Goal: Entertainment & Leisure: Consume media (video, audio)

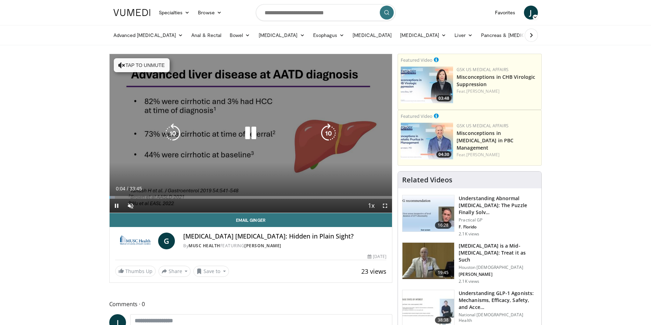
click at [142, 61] on button "Tap to unmute" at bounding box center [142, 65] width 56 height 14
click at [253, 135] on icon "Video Player" at bounding box center [251, 134] width 20 height 20
click at [253, 133] on icon "Video Player" at bounding box center [251, 134] width 20 height 20
click at [251, 133] on icon "Video Player" at bounding box center [251, 134] width 20 height 20
click at [255, 137] on icon "Video Player" at bounding box center [251, 134] width 20 height 20
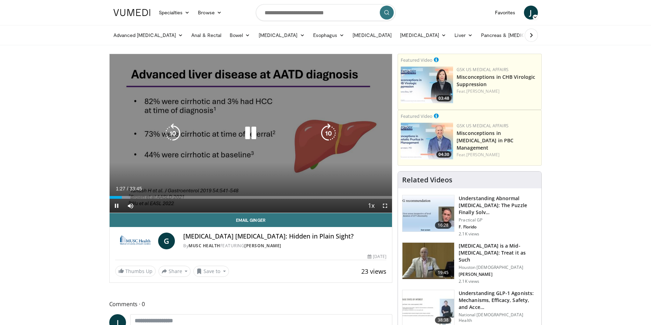
click at [171, 133] on icon "Video Player" at bounding box center [173, 134] width 20 height 20
click at [170, 130] on icon "Video Player" at bounding box center [173, 134] width 20 height 20
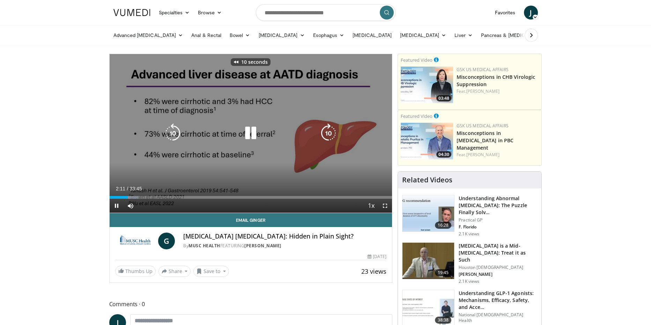
click at [170, 130] on icon "Video Player" at bounding box center [173, 134] width 20 height 20
click at [174, 132] on icon "Video Player" at bounding box center [173, 134] width 20 height 20
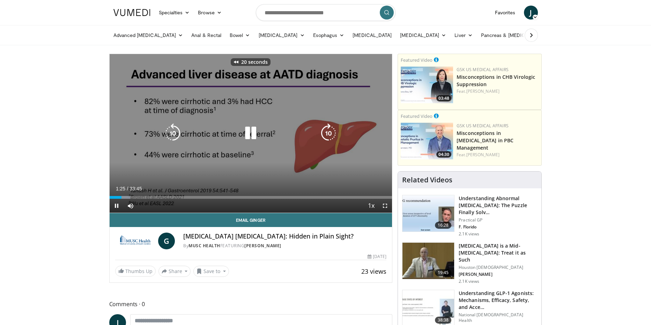
click at [174, 132] on icon "Video Player" at bounding box center [173, 134] width 20 height 20
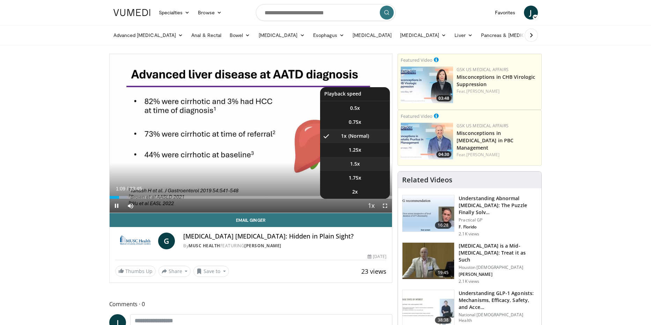
click at [348, 161] on li "1.5x" at bounding box center [355, 164] width 70 height 14
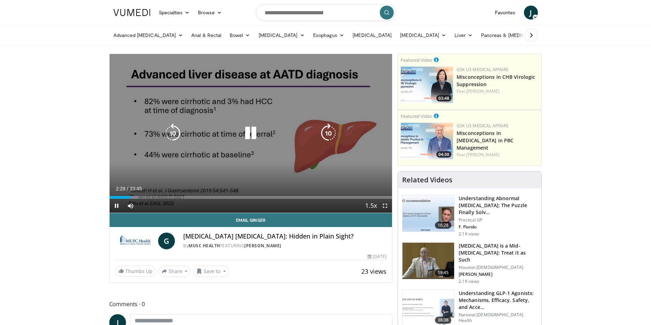
click at [171, 135] on icon "Video Player" at bounding box center [173, 134] width 20 height 20
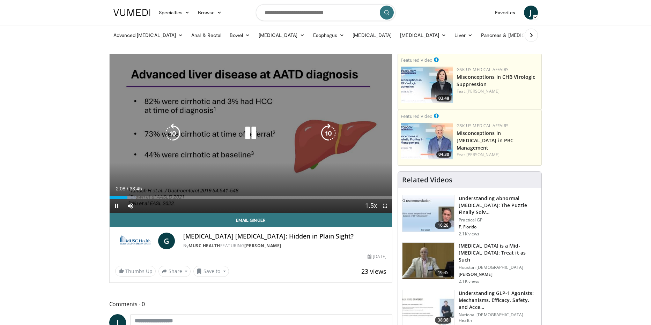
click at [251, 131] on icon "Video Player" at bounding box center [251, 134] width 20 height 20
click at [250, 131] on icon "Video Player" at bounding box center [251, 134] width 20 height 20
click at [251, 132] on icon "Video Player" at bounding box center [251, 134] width 20 height 20
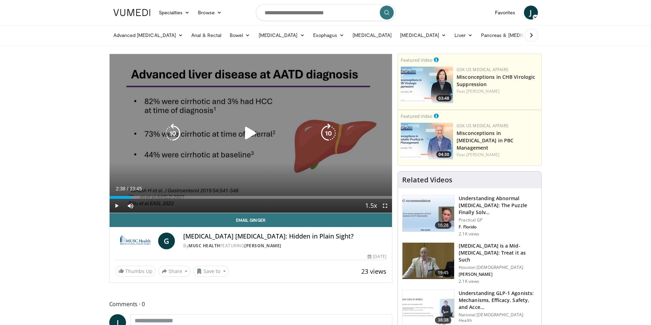
click at [251, 132] on icon "Video Player" at bounding box center [251, 134] width 20 height 20
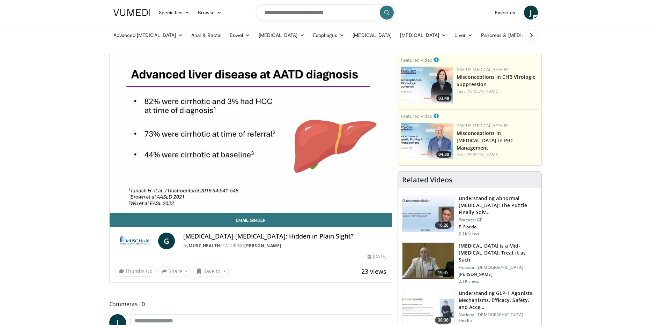
click at [251, 132] on div "50 seconds Tap to unmute" at bounding box center [251, 133] width 283 height 159
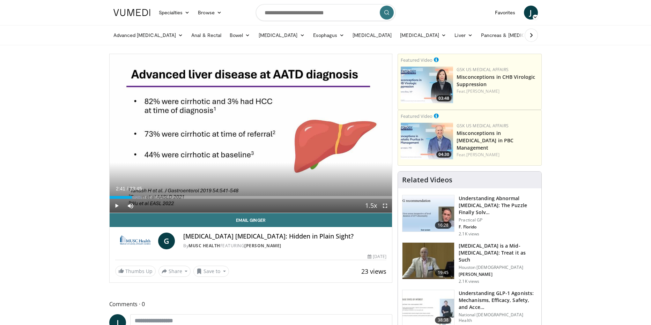
click at [251, 132] on div "50 seconds Tap to unmute" at bounding box center [251, 133] width 283 height 159
click at [248, 132] on div "50 seconds Tap to unmute" at bounding box center [251, 133] width 283 height 159
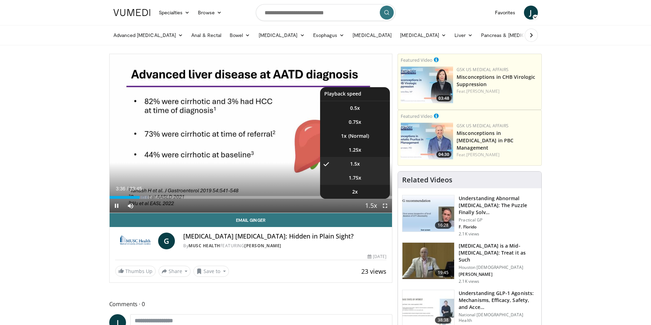
click at [356, 184] on li "1.75x" at bounding box center [355, 178] width 70 height 14
click at [347, 167] on li "1.5x" at bounding box center [355, 164] width 70 height 14
click at [363, 186] on li "2x" at bounding box center [355, 192] width 70 height 14
click at [351, 162] on span "1.5x" at bounding box center [355, 164] width 10 height 7
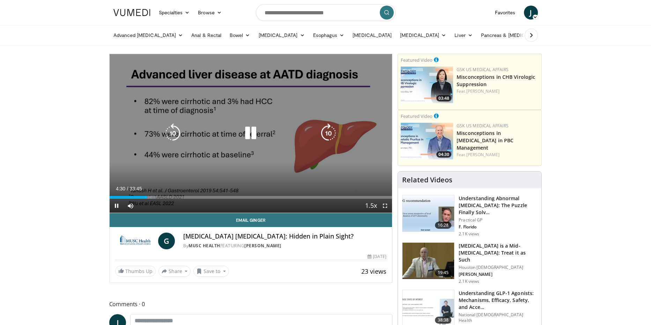
click at [249, 132] on icon "Video Player" at bounding box center [251, 134] width 20 height 20
click at [252, 133] on icon "Video Player" at bounding box center [251, 134] width 20 height 20
click at [251, 131] on icon "Video Player" at bounding box center [251, 134] width 20 height 20
click at [250, 134] on icon "Video Player" at bounding box center [251, 134] width 20 height 20
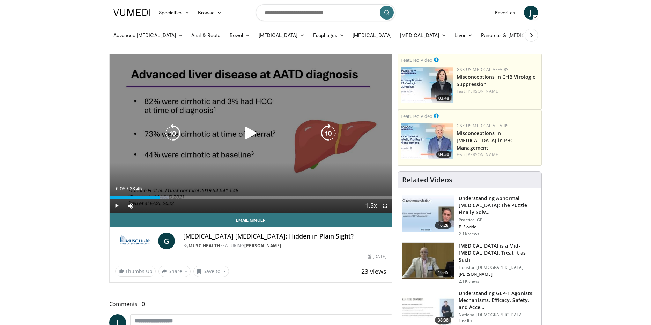
click at [253, 136] on icon "Video Player" at bounding box center [251, 134] width 20 height 20
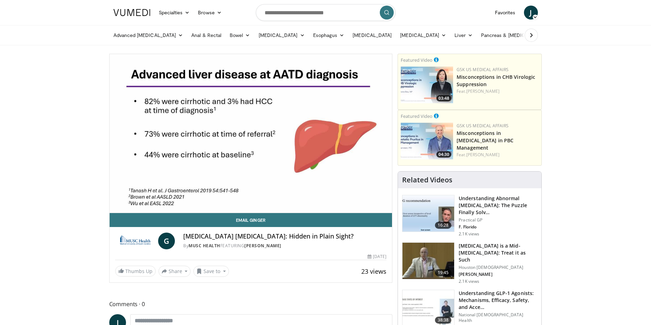
click at [256, 132] on div "50 seconds Tap to unmute" at bounding box center [251, 133] width 283 height 159
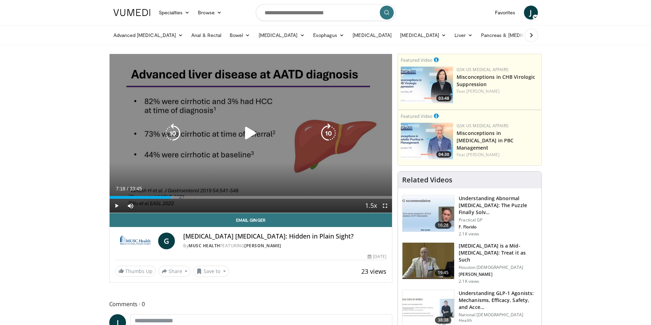
click at [256, 132] on div "50 seconds Tap to unmute" at bounding box center [251, 133] width 283 height 159
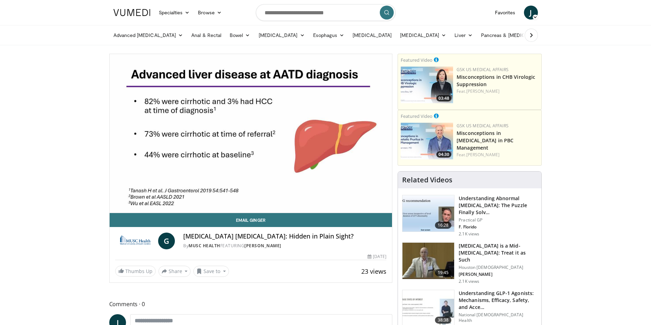
click at [250, 133] on div "50 seconds Tap to unmute" at bounding box center [251, 133] width 283 height 159
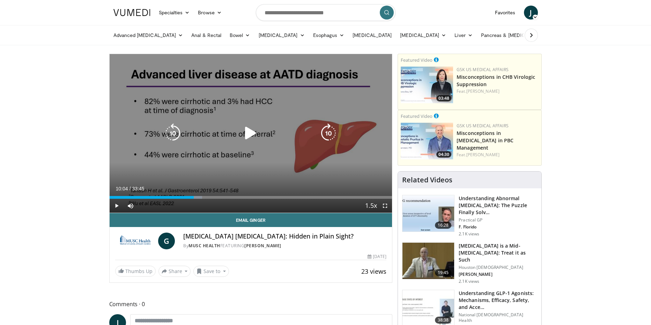
click at [251, 130] on icon "Video Player" at bounding box center [251, 134] width 20 height 20
click at [255, 131] on icon "Video Player" at bounding box center [251, 134] width 20 height 20
click at [235, 119] on div "50 seconds Tap to unmute" at bounding box center [251, 133] width 283 height 159
click at [242, 129] on icon "Video Player" at bounding box center [251, 134] width 20 height 20
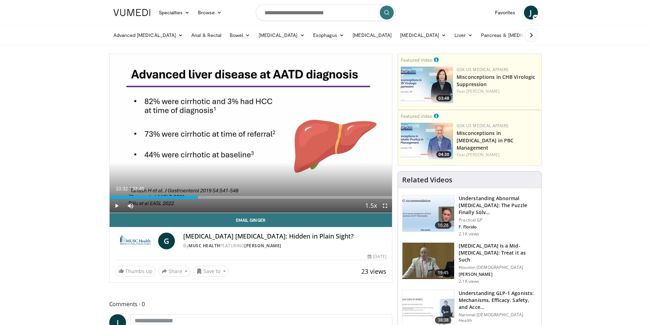
click at [249, 129] on div "50 seconds Tap to unmute" at bounding box center [251, 133] width 283 height 159
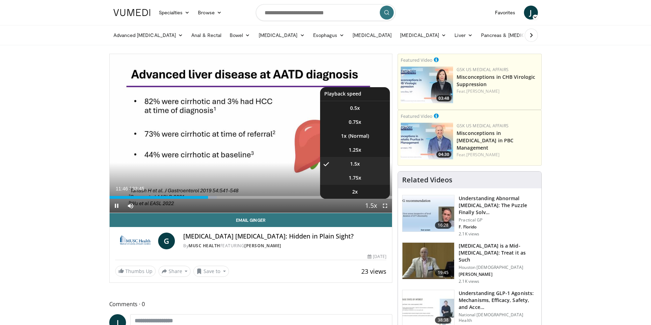
click at [357, 181] on span "1.75x" at bounding box center [355, 178] width 13 height 7
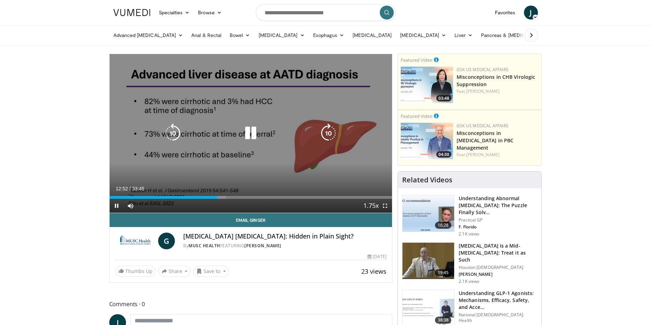
click at [249, 132] on icon "Video Player" at bounding box center [251, 134] width 20 height 20
click at [247, 132] on icon "Video Player" at bounding box center [251, 134] width 20 height 20
click at [247, 139] on icon "Video Player" at bounding box center [251, 134] width 20 height 20
click at [251, 134] on icon "Video Player" at bounding box center [251, 134] width 20 height 20
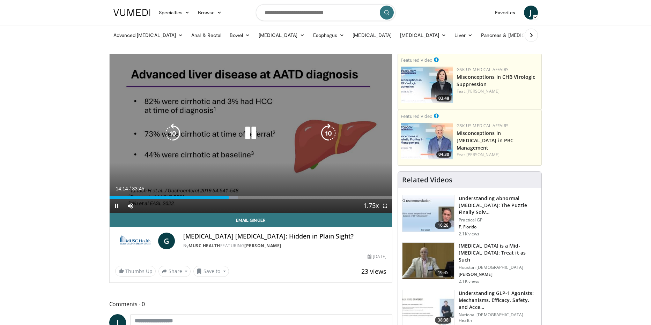
click at [254, 136] on icon "Video Player" at bounding box center [251, 134] width 20 height 20
click at [253, 137] on icon "Video Player" at bounding box center [251, 134] width 20 height 20
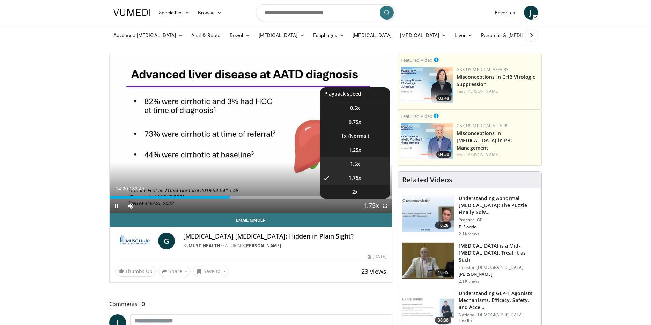
click at [348, 167] on li "1.5x" at bounding box center [355, 164] width 70 height 14
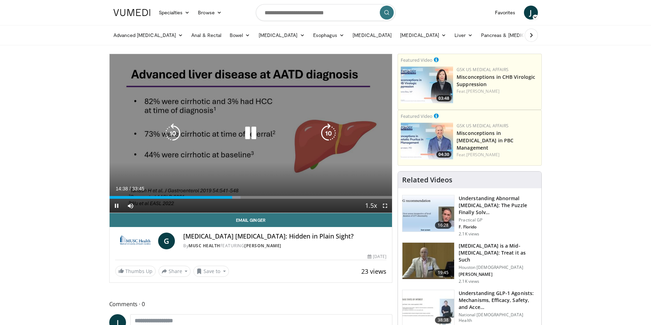
click at [252, 131] on icon "Video Player" at bounding box center [251, 134] width 20 height 20
click at [197, 124] on div "50 seconds Tap to unmute" at bounding box center [251, 133] width 283 height 159
click at [253, 129] on icon "Video Player" at bounding box center [251, 134] width 20 height 20
click at [250, 129] on icon "Video Player" at bounding box center [251, 134] width 20 height 20
click at [248, 137] on icon "Video Player" at bounding box center [251, 134] width 20 height 20
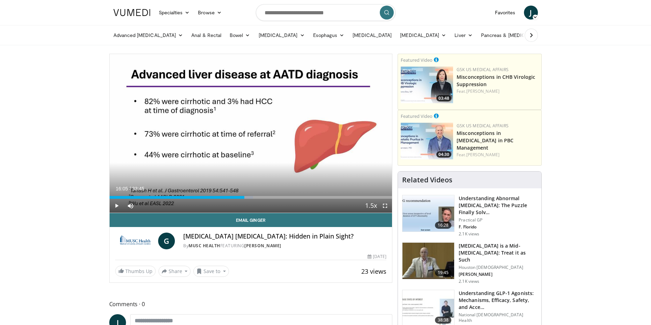
click at [248, 137] on div "50 seconds Tap to unmute" at bounding box center [251, 133] width 283 height 159
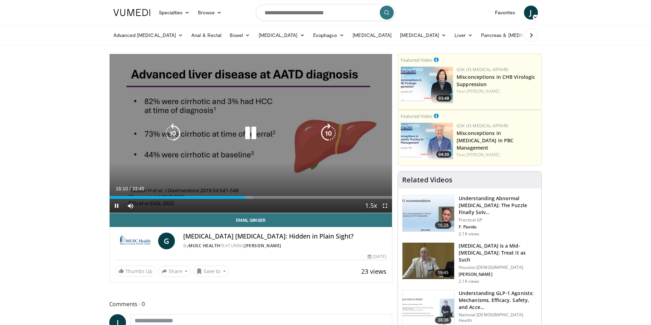
click at [248, 130] on icon "Video Player" at bounding box center [251, 134] width 20 height 20
click at [250, 135] on icon "Video Player" at bounding box center [251, 134] width 20 height 20
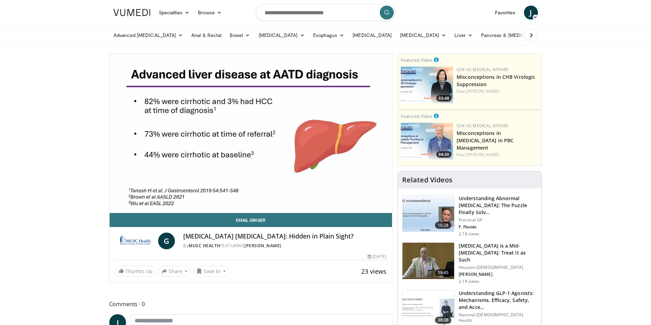
click at [250, 135] on div "50 seconds Tap to unmute" at bounding box center [251, 133] width 283 height 159
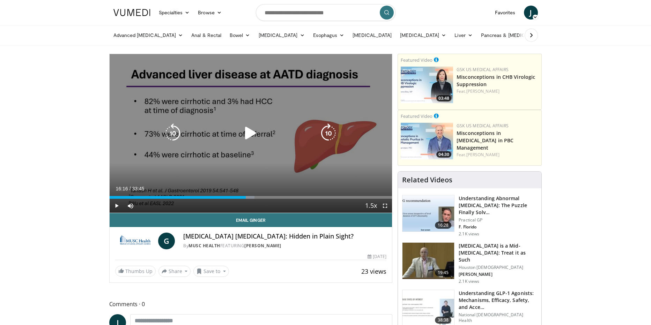
click at [249, 133] on icon "Video Player" at bounding box center [251, 134] width 20 height 20
click at [250, 130] on icon "Video Player" at bounding box center [251, 134] width 20 height 20
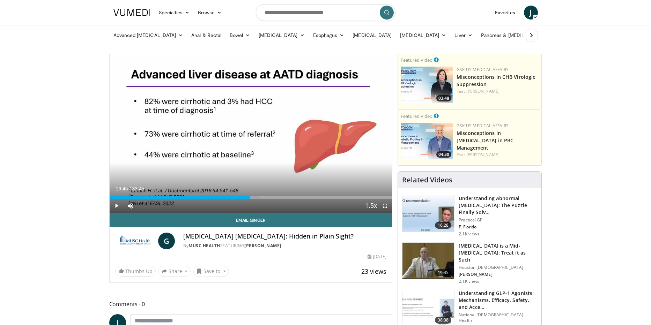
click at [250, 130] on div "50 seconds Tap to unmute" at bounding box center [251, 133] width 283 height 159
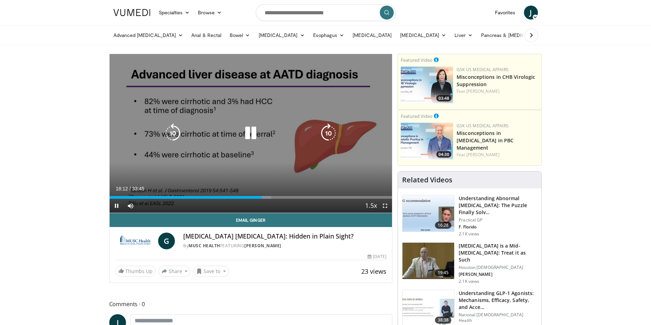
click at [253, 134] on icon "Video Player" at bounding box center [251, 134] width 20 height 20
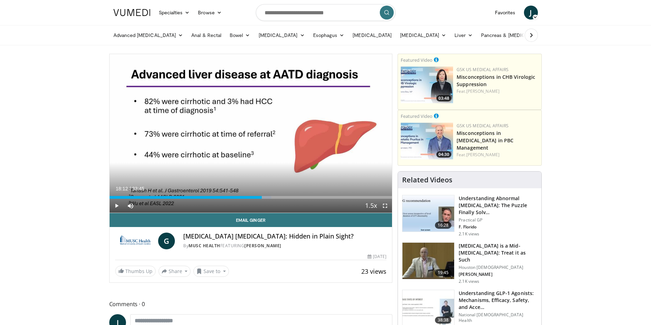
click at [253, 134] on div "50 seconds Tap to unmute" at bounding box center [251, 133] width 283 height 159
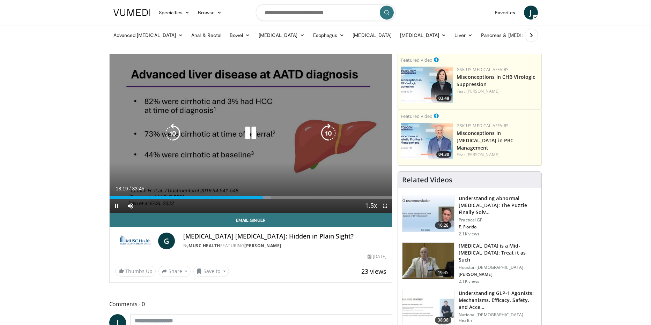
click at [252, 135] on icon "Video Player" at bounding box center [251, 134] width 20 height 20
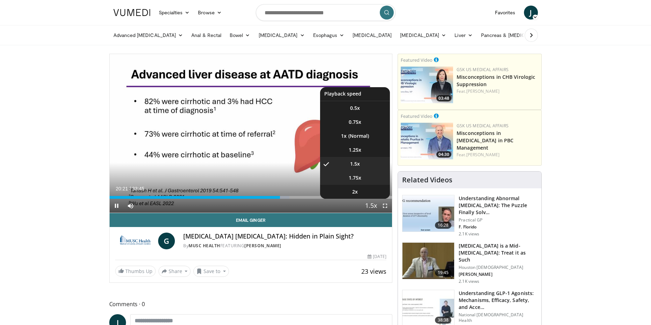
click at [358, 182] on li "1.75x" at bounding box center [355, 178] width 70 height 14
click at [366, 192] on li "2x" at bounding box center [355, 192] width 70 height 14
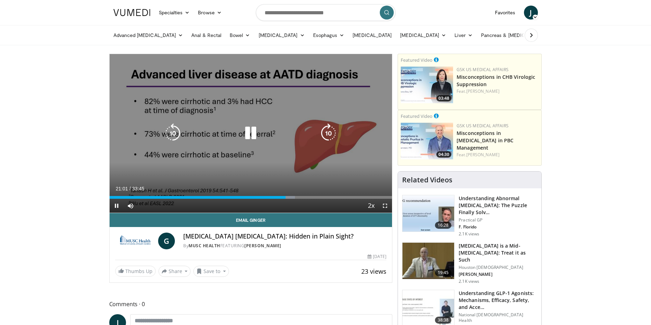
click at [246, 132] on icon "Video Player" at bounding box center [251, 134] width 20 height 20
click at [248, 133] on icon "Video Player" at bounding box center [251, 134] width 20 height 20
click at [253, 132] on icon "Video Player" at bounding box center [251, 134] width 20 height 20
click at [252, 131] on icon "Video Player" at bounding box center [251, 134] width 20 height 20
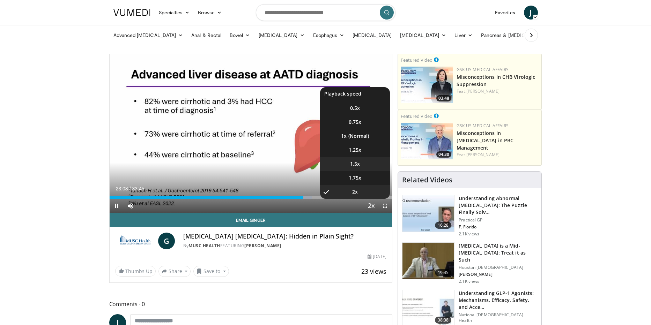
click at [357, 165] on span "1.5x" at bounding box center [355, 164] width 10 height 7
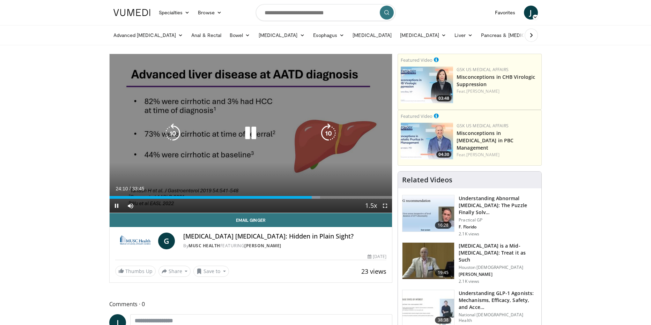
click at [253, 129] on icon "Video Player" at bounding box center [251, 134] width 20 height 20
click at [175, 131] on icon "Video Player" at bounding box center [173, 134] width 20 height 20
click at [172, 134] on div "20 seconds Tap to unmute" at bounding box center [251, 133] width 283 height 159
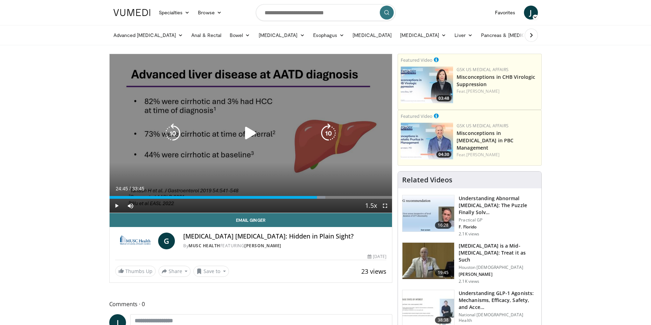
click at [172, 134] on icon "Video Player" at bounding box center [173, 134] width 20 height 20
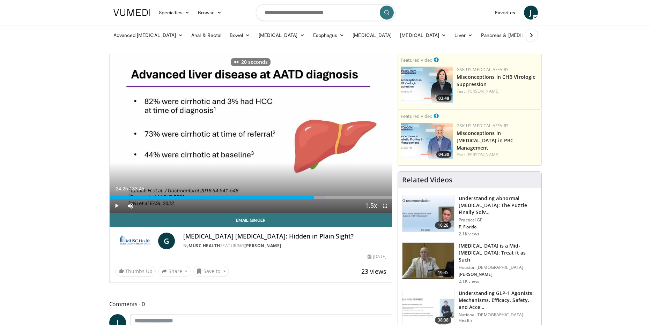
click at [364, 204] on div "Current Time 24:25 / Duration 33:45 Play Skip Backward Skip Forward Mute Loaded…" at bounding box center [251, 206] width 283 height 14
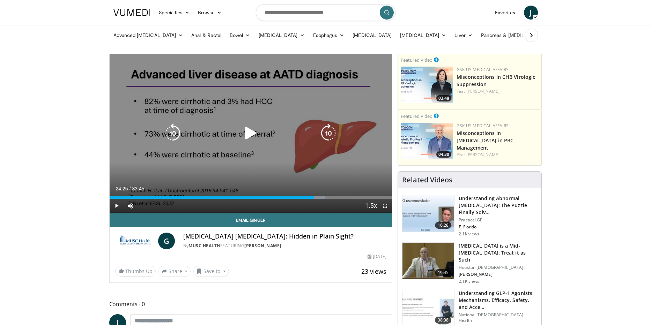
click at [258, 136] on icon "Video Player" at bounding box center [251, 134] width 20 height 20
click at [171, 134] on icon "Video Player" at bounding box center [173, 134] width 20 height 20
click at [319, 133] on icon "Video Player" at bounding box center [329, 134] width 20 height 20
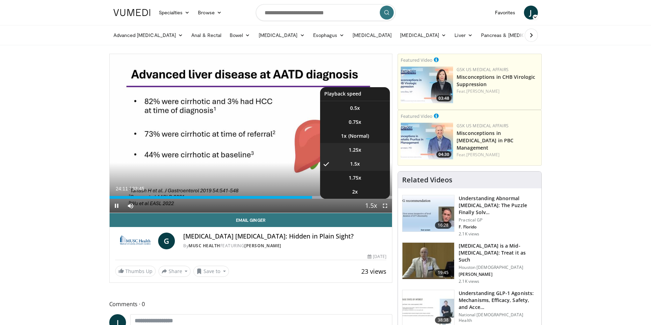
click at [346, 150] on li "1.25x" at bounding box center [355, 150] width 70 height 14
click at [362, 164] on li "1.5x" at bounding box center [355, 164] width 70 height 14
click at [351, 149] on span "1.25x" at bounding box center [355, 150] width 13 height 7
click at [345, 163] on li "1.5x" at bounding box center [355, 164] width 70 height 14
click at [369, 148] on li "1.25x" at bounding box center [355, 150] width 70 height 14
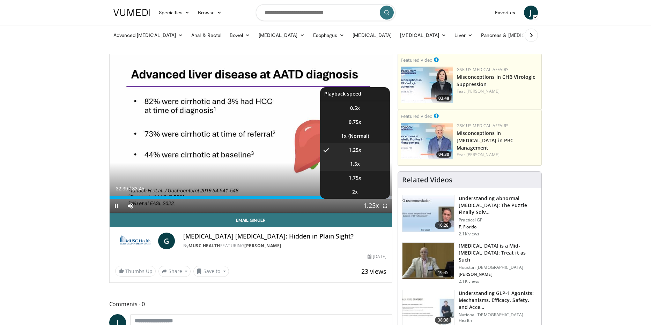
click at [370, 168] on li "1.5x" at bounding box center [355, 164] width 70 height 14
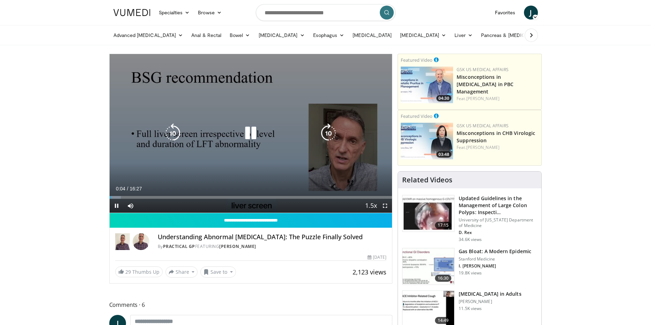
click at [248, 113] on div "10 seconds Tap to unmute" at bounding box center [251, 133] width 283 height 159
